Goal: Task Accomplishment & Management: Use online tool/utility

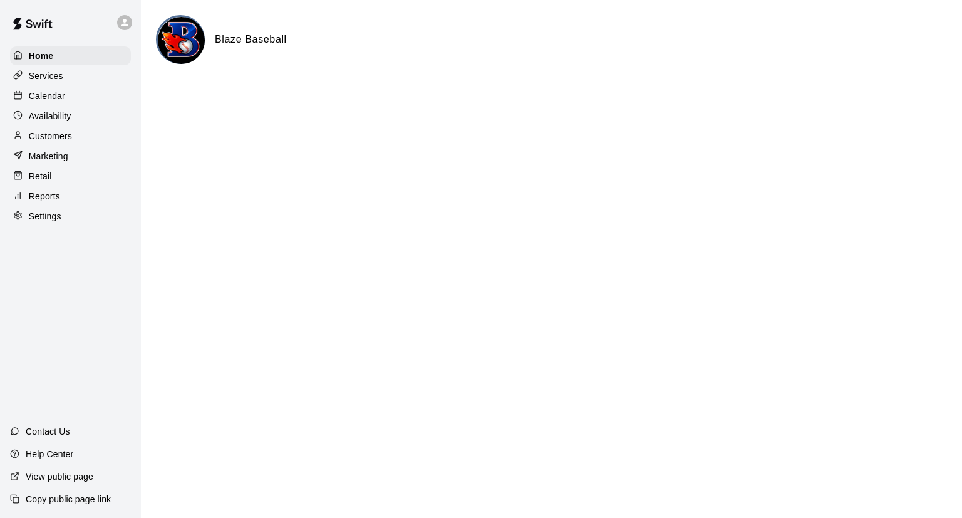
click at [73, 96] on div "Calendar" at bounding box center [70, 95] width 121 height 19
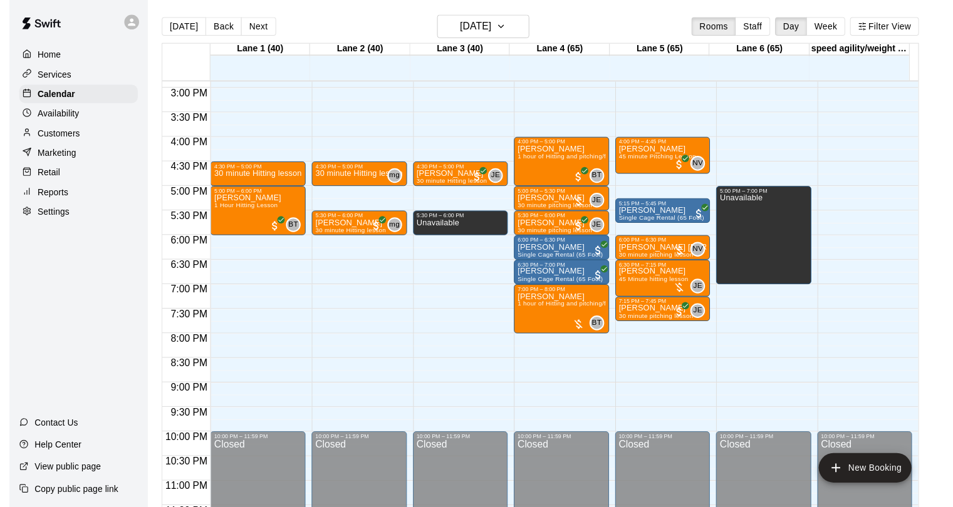
scroll to position [690, 0]
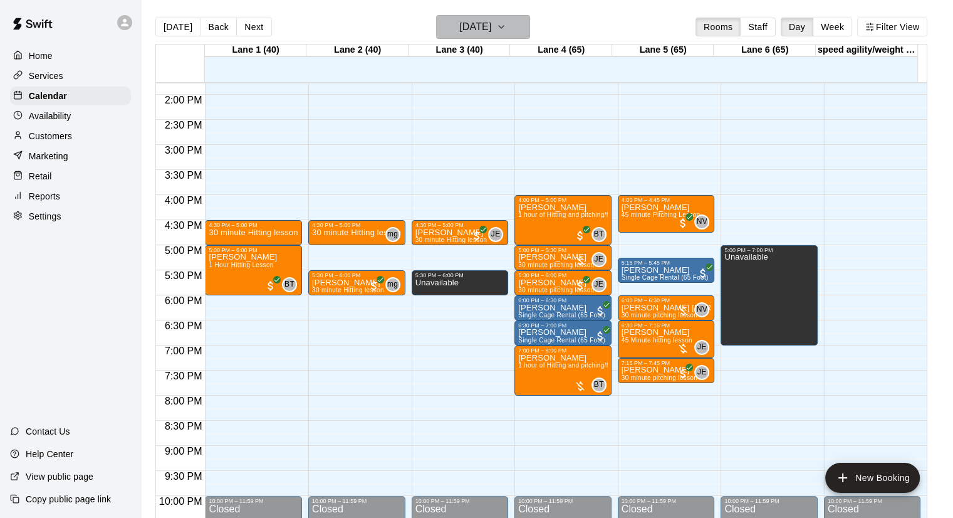
click at [491, 28] on h6 "[DATE]" at bounding box center [475, 27] width 32 height 18
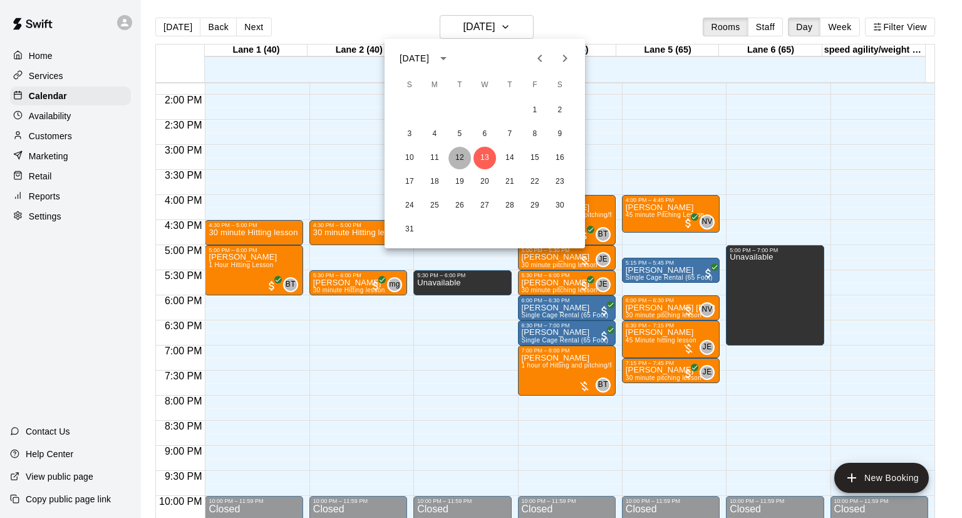
click at [462, 155] on button "12" at bounding box center [460, 158] width 23 height 23
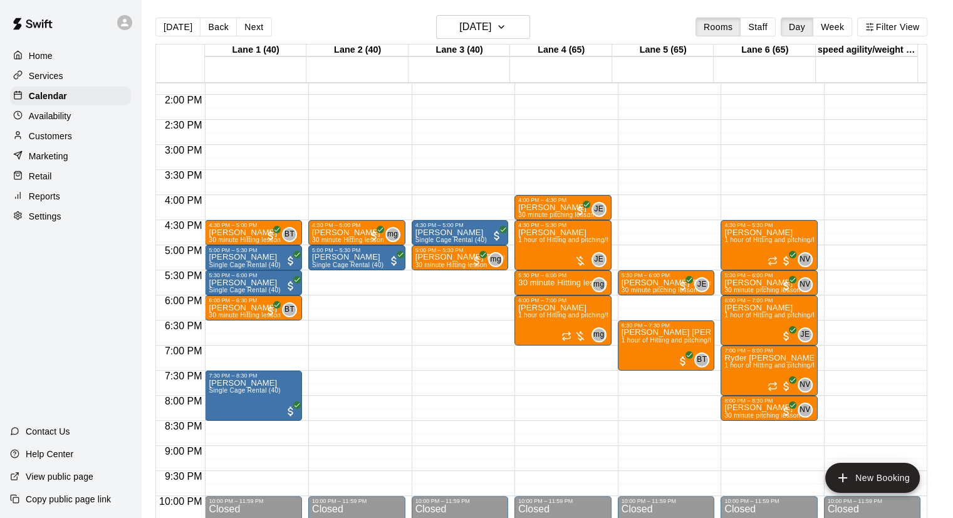
drag, startPoint x: 48, startPoint y: 207, endPoint x: 36, endPoint y: 208, distance: 11.9
click at [48, 202] on p "Reports" at bounding box center [44, 196] width 31 height 13
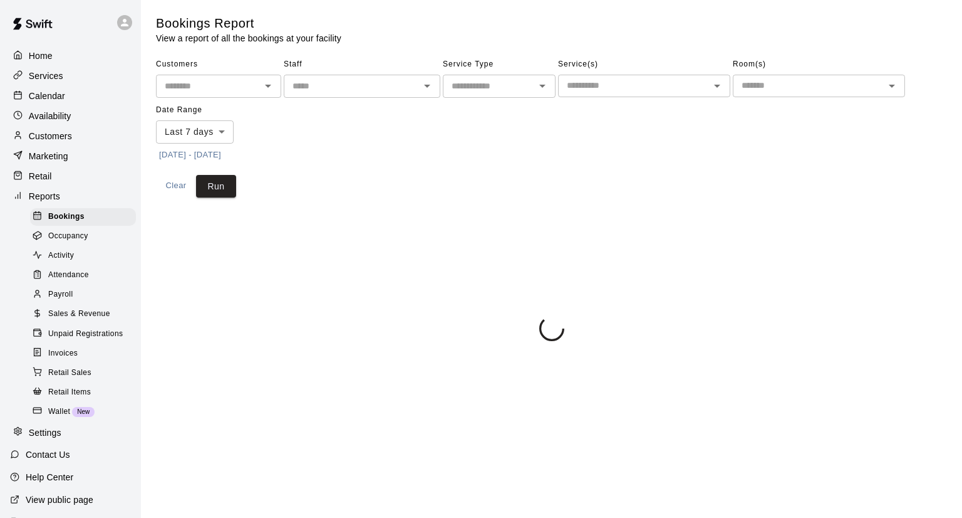
click at [67, 299] on div "Payroll" at bounding box center [83, 295] width 106 height 18
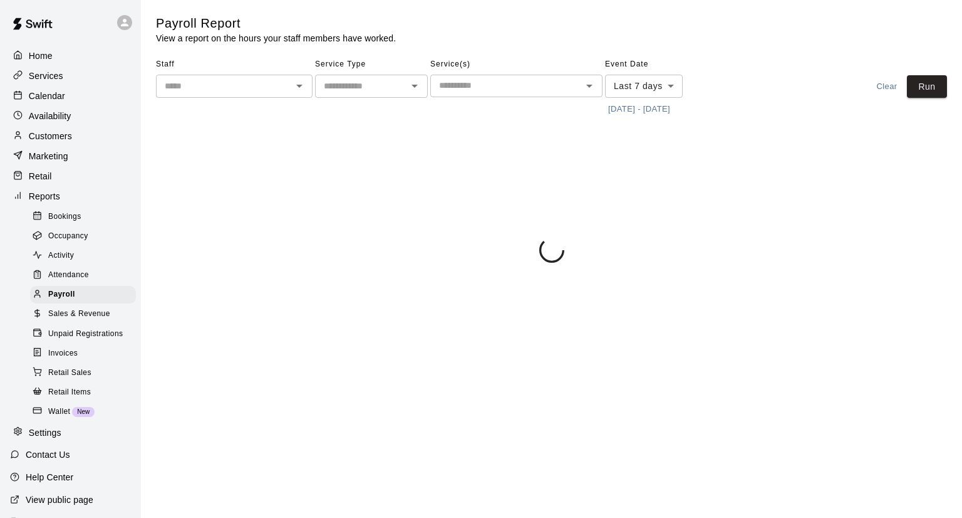
drag, startPoint x: 253, startPoint y: 91, endPoint x: 247, endPoint y: 93, distance: 6.4
click at [251, 93] on input "text" at bounding box center [224, 86] width 128 height 16
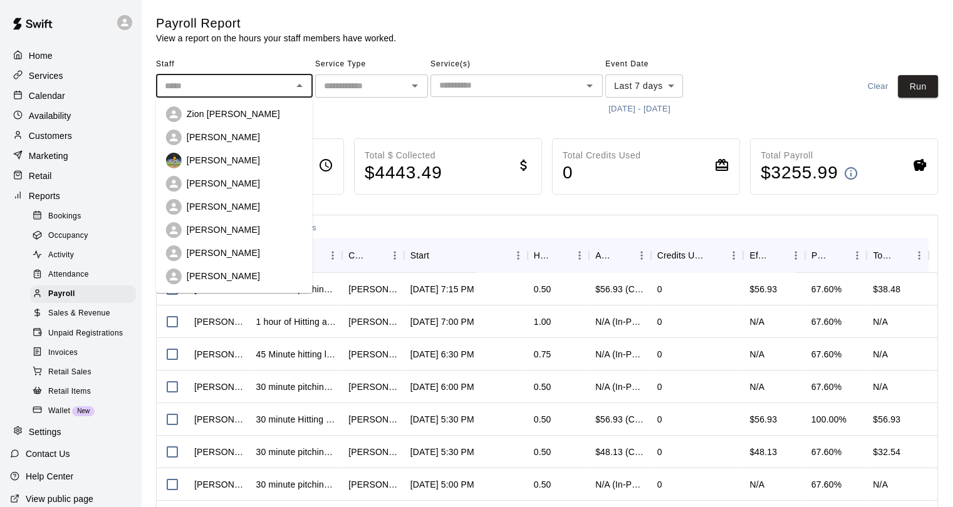
click at [214, 191] on div "[PERSON_NAME]" at bounding box center [234, 184] width 137 height 16
type input "**********"
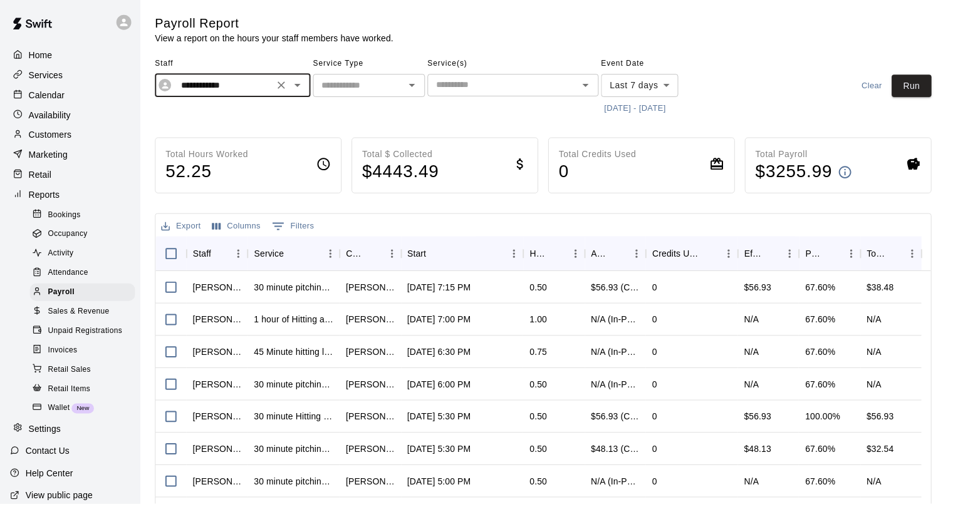
click at [661, 85] on body "**********" at bounding box center [476, 329] width 953 height 658
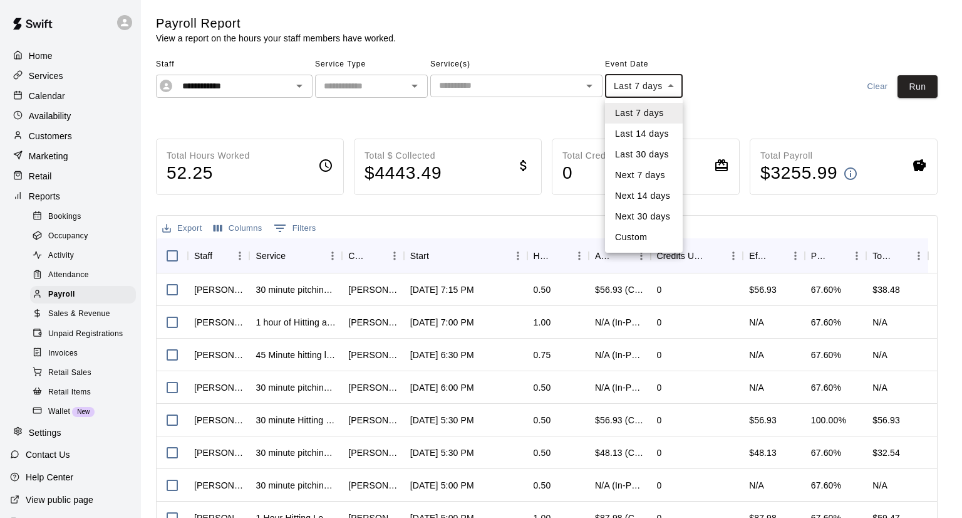
click at [911, 88] on div at bounding box center [481, 259] width 962 height 518
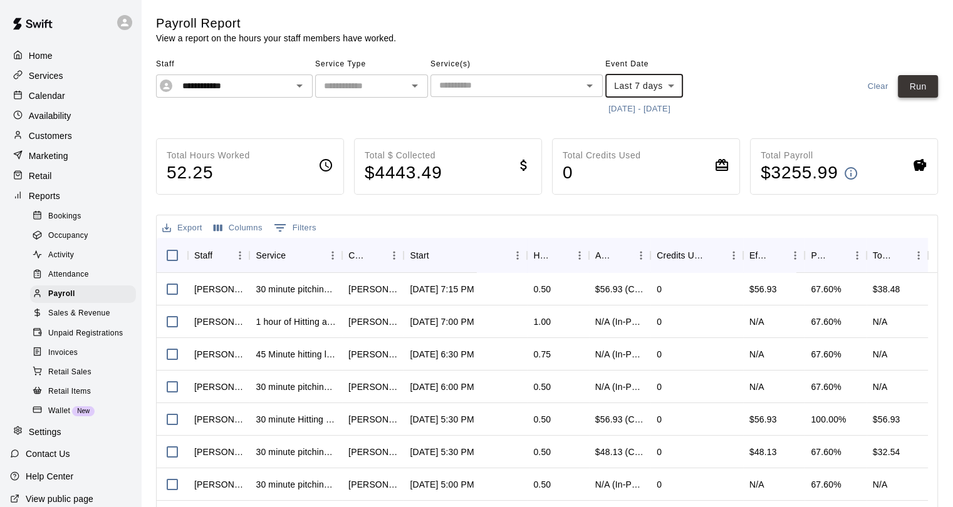
click at [927, 87] on button "Run" at bounding box center [918, 86] width 40 height 23
click at [45, 56] on p "Home" at bounding box center [41, 55] width 24 height 13
